Goal: Task Accomplishment & Management: Use online tool/utility

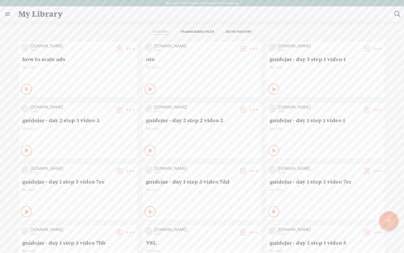
click at [128, 51] on t at bounding box center [130, 49] width 8 height 8
click at [100, 131] on link "Delete" at bounding box center [104, 130] width 55 height 13
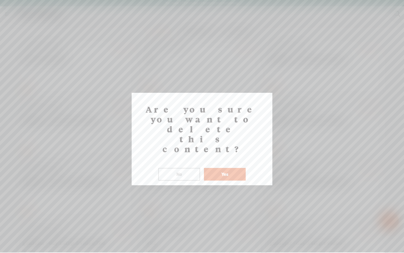
click at [229, 168] on button "Yes" at bounding box center [225, 174] width 42 height 13
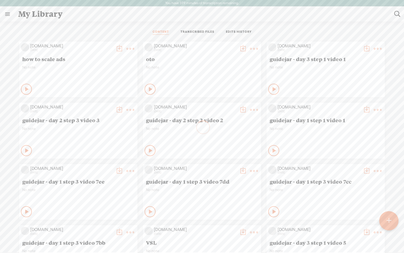
click at [392, 221] on div at bounding box center [388, 220] width 19 height 19
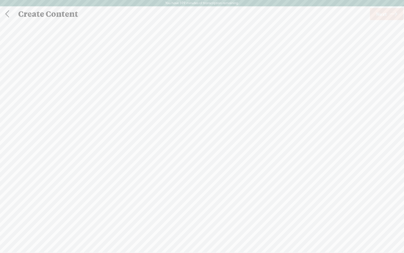
scroll to position [0, 0]
click at [160, 149] on span "Click to browse , or drag & drop your audio or video file here (File duration m…" at bounding box center [201, 155] width 119 height 16
click at [382, 15] on span "Next" at bounding box center [381, 14] width 10 height 14
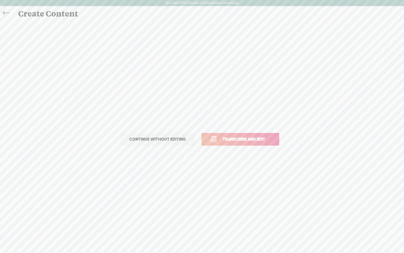
click at [235, 140] on span "Transcribe and edit" at bounding box center [244, 139] width 54 height 6
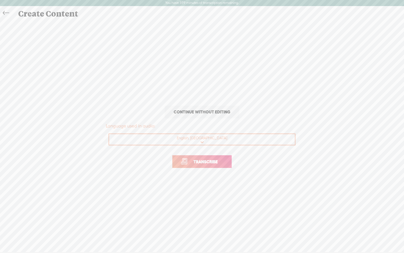
click at [204, 167] on link "Transcribe" at bounding box center [201, 161] width 59 height 13
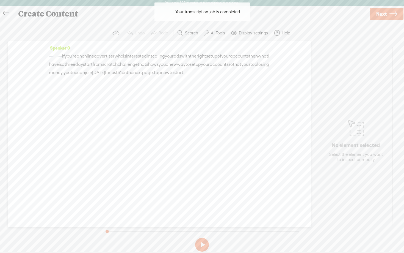
drag, startPoint x: 86, startPoint y: 58, endPoint x: 27, endPoint y: 57, distance: 59.1
click at [27, 57] on div "Speaker 0 · · · · · · · · · · · · if you're an online advertiser who is interes…" at bounding box center [160, 134] width 304 height 186
drag, startPoint x: 124, startPoint y: 81, endPoint x: 102, endPoint y: 81, distance: 22.0
click at [102, 77] on div "[S] · · · · · · · · · · · · if you're an online advertiser who is interested in…" at bounding box center [159, 64] width 221 height 25
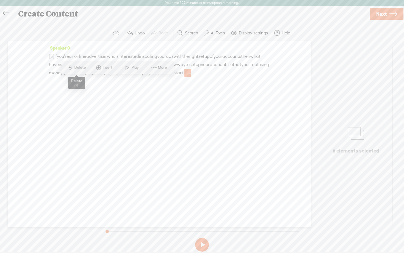
click at [78, 67] on span "Delete" at bounding box center [80, 67] width 13 height 5
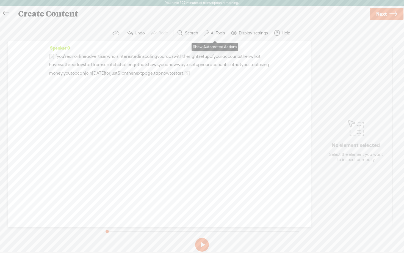
click at [219, 33] on label "AI Tools" at bounding box center [218, 32] width 14 height 5
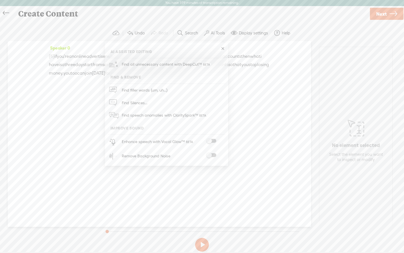
click at [213, 140] on span at bounding box center [211, 141] width 10 height 4
click at [214, 156] on span at bounding box center [211, 156] width 10 height 4
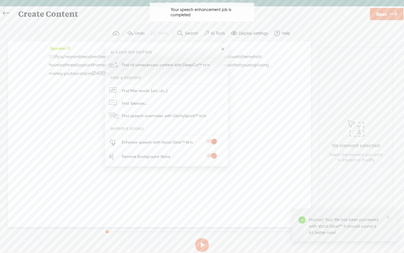
click at [205, 240] on button at bounding box center [202, 245] width 14 height 14
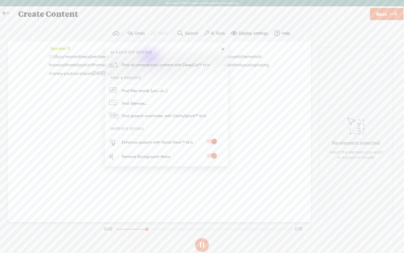
click at [223, 49] on link at bounding box center [222, 48] width 5 height 5
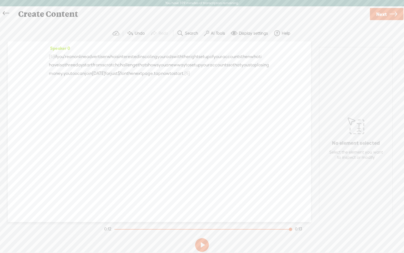
click at [379, 14] on span "Next" at bounding box center [381, 14] width 10 height 14
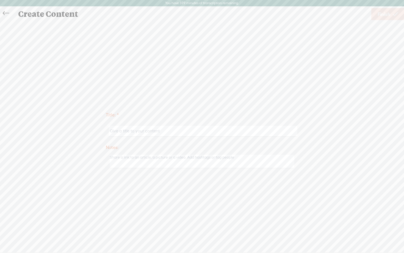
click at [185, 130] on input "text" at bounding box center [203, 131] width 188 height 11
type input "how to scale ads"
click at [388, 16] on span "Finish" at bounding box center [384, 14] width 13 height 14
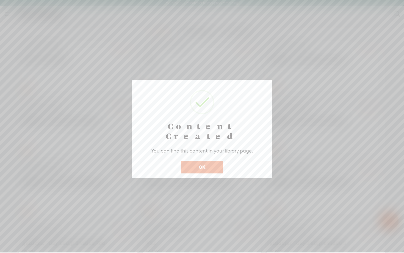
click at [206, 161] on button "OK" at bounding box center [202, 167] width 42 height 13
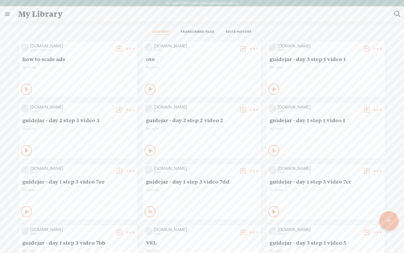
click at [119, 48] on t at bounding box center [119, 49] width 8 height 8
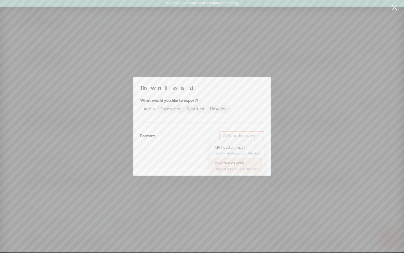
click at [229, 137] on span "WAV audio (.wav)" at bounding box center [242, 135] width 38 height 8
click at [225, 148] on div "MP3 audio (.mp3)" at bounding box center [237, 146] width 45 height 5
click at [249, 166] on span "Download" at bounding box center [249, 164] width 19 height 5
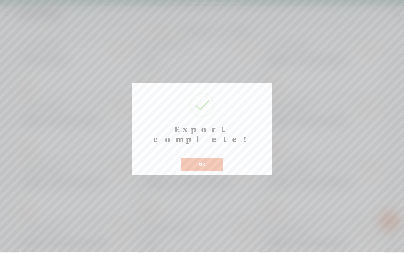
click at [203, 158] on button "OK" at bounding box center [202, 164] width 42 height 13
